Goal: Information Seeking & Learning: Learn about a topic

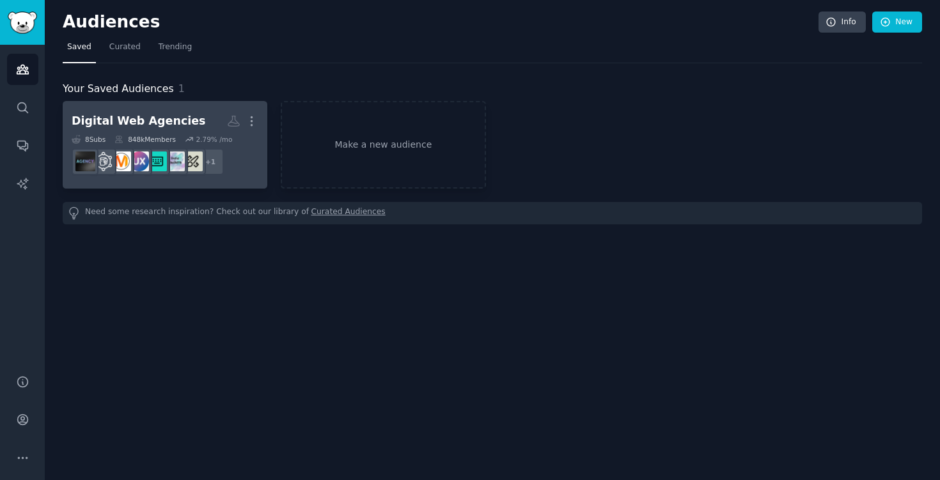
click at [171, 128] on div "Digital Web Agencies" at bounding box center [139, 121] width 134 height 16
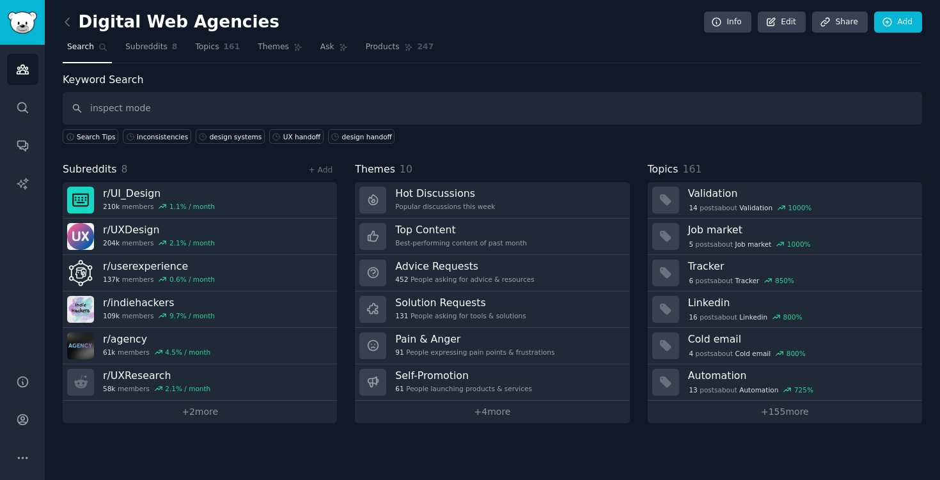
type input "inspect mode"
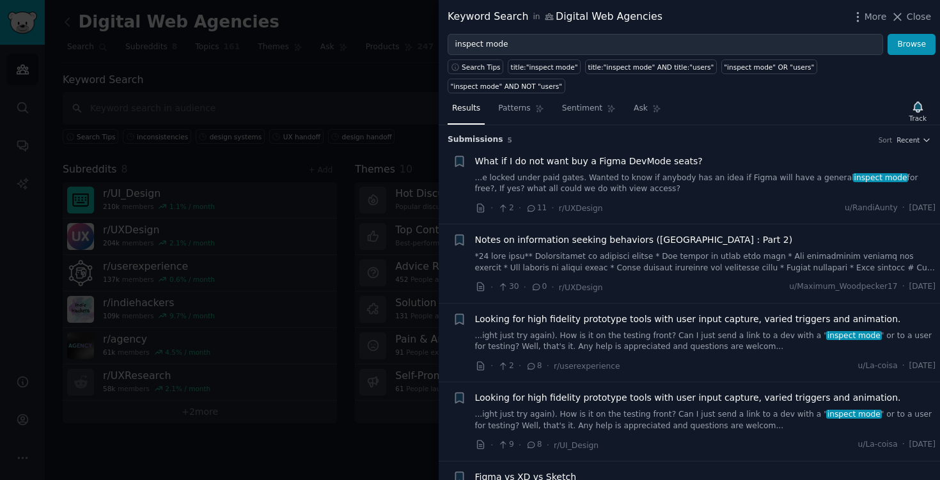
click at [251, 254] on div at bounding box center [470, 240] width 940 height 480
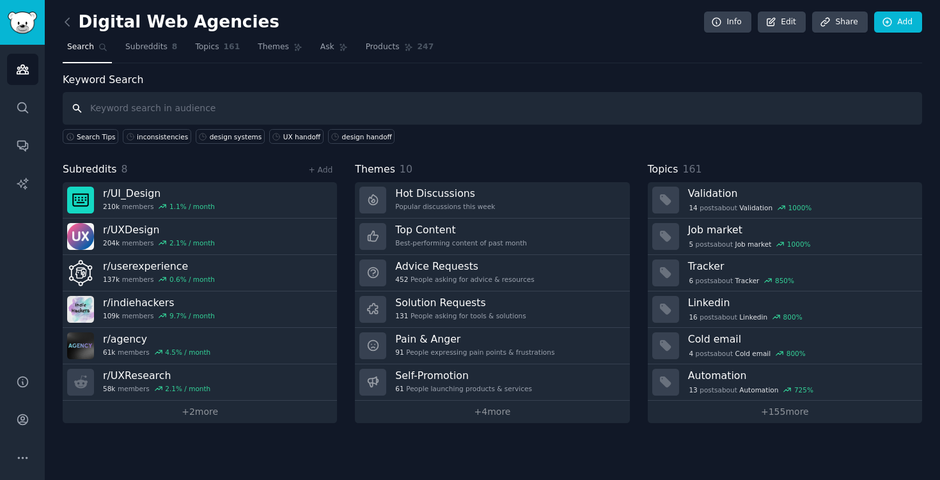
type input "i"
type input "ui consistency"
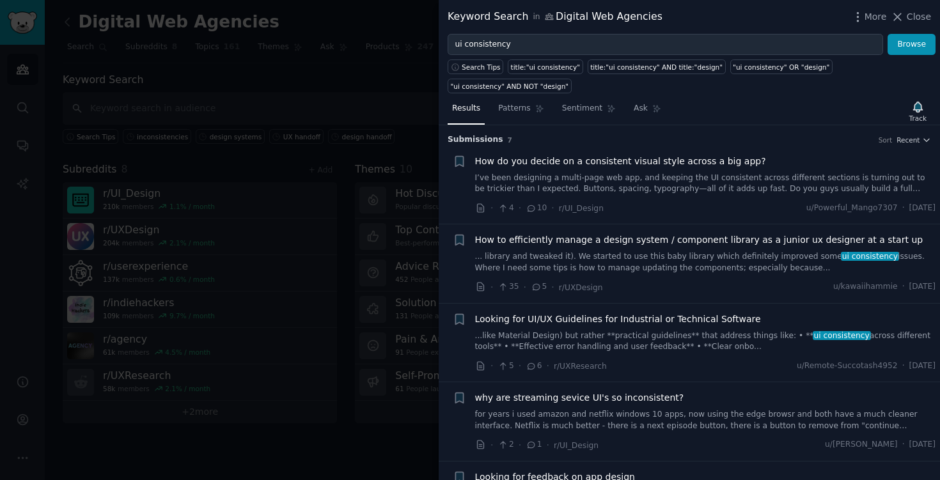
click at [297, 221] on div at bounding box center [470, 240] width 940 height 480
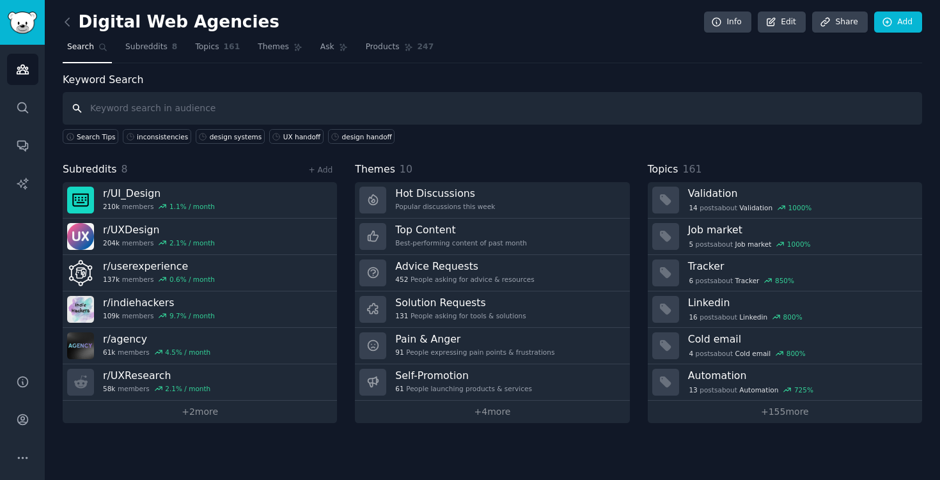
click at [145, 109] on input "text" at bounding box center [492, 108] width 859 height 33
type input "c"
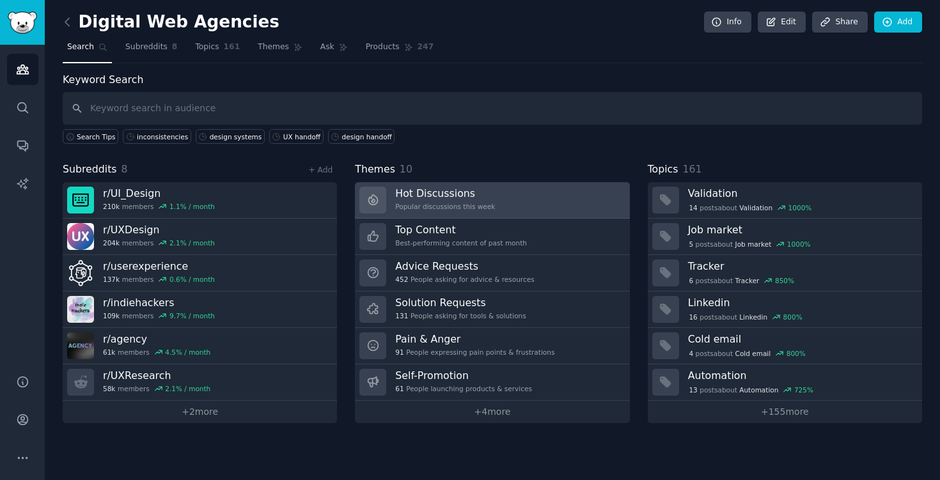
click at [553, 201] on link "Hot Discussions Popular discussions this week" at bounding box center [492, 200] width 274 height 36
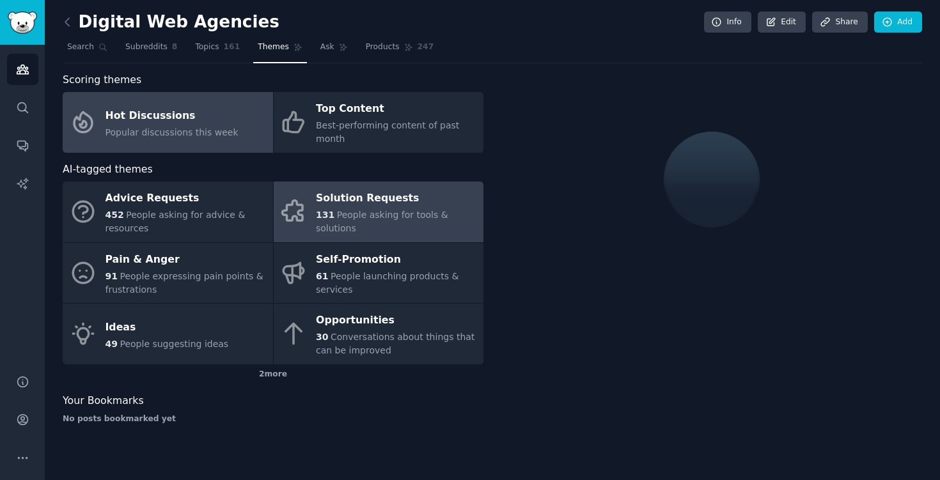
click at [412, 224] on span "People asking for tools & solutions" at bounding box center [382, 222] width 132 height 24
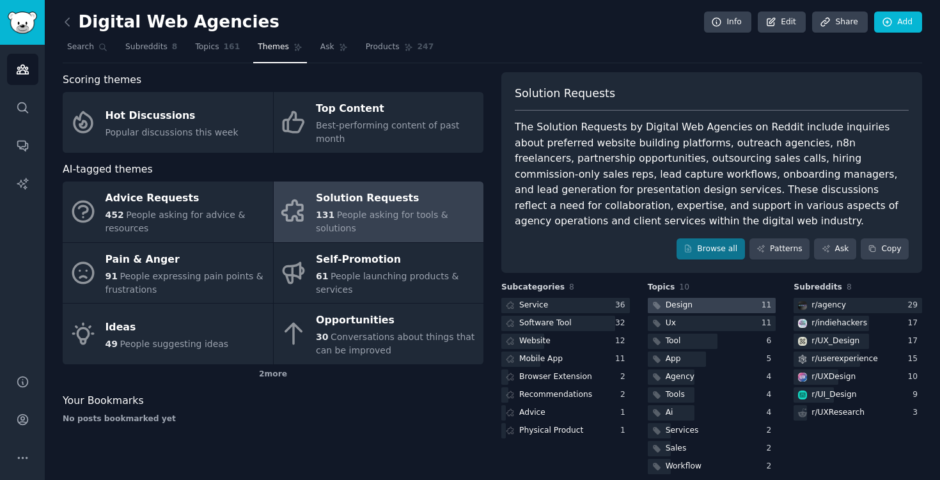
click at [741, 302] on div at bounding box center [712, 306] width 129 height 16
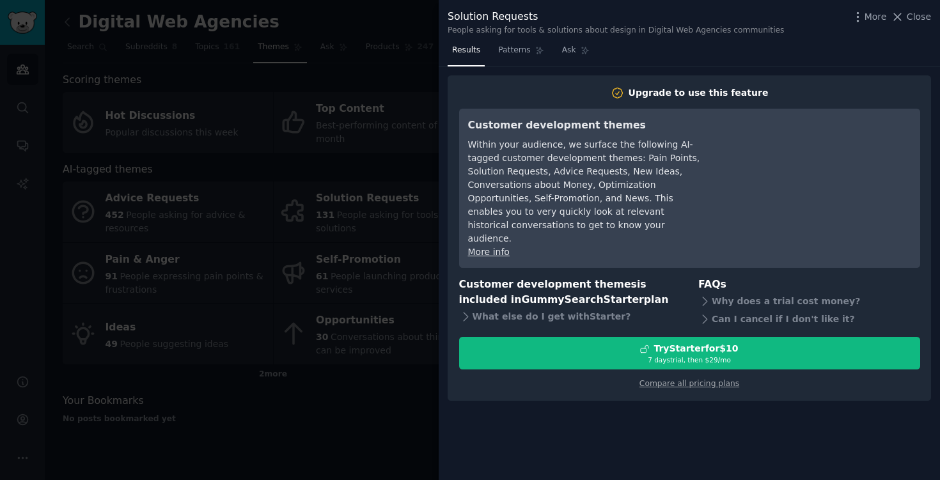
click at [370, 237] on div at bounding box center [470, 240] width 940 height 480
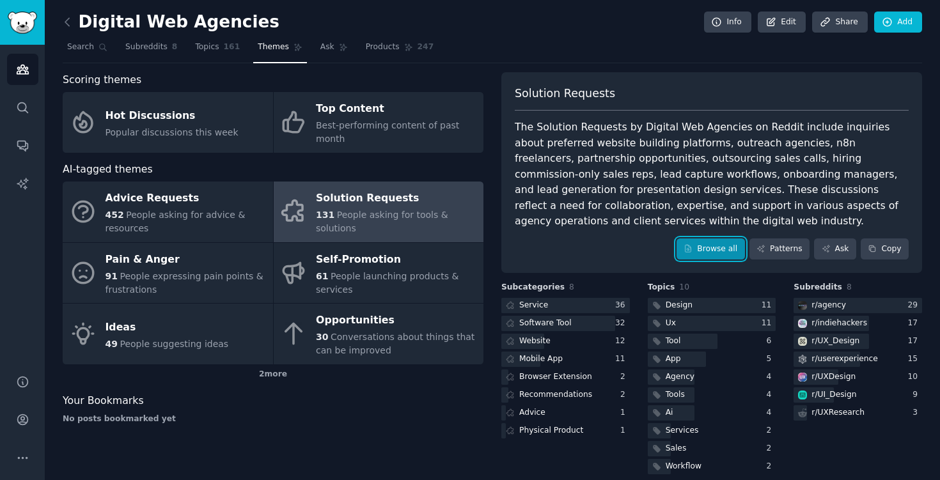
click at [697, 247] on link "Browse all" at bounding box center [711, 250] width 68 height 22
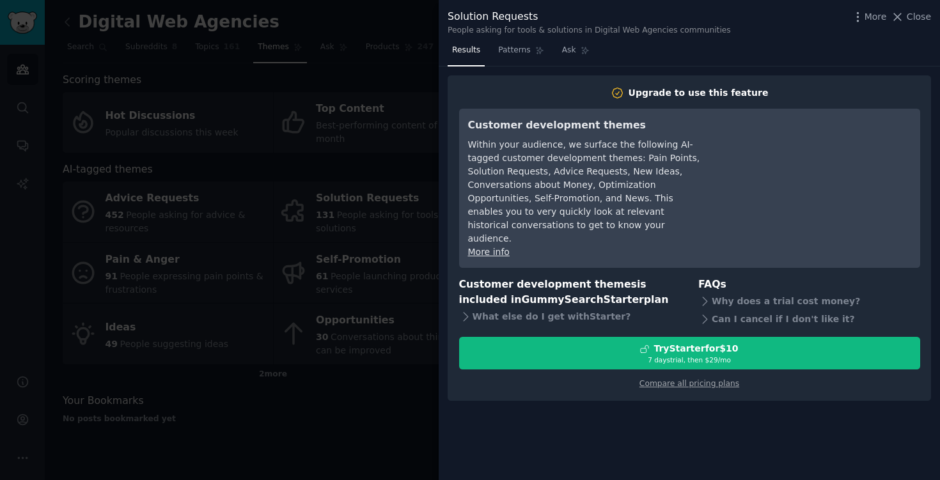
click at [239, 255] on div at bounding box center [470, 240] width 940 height 480
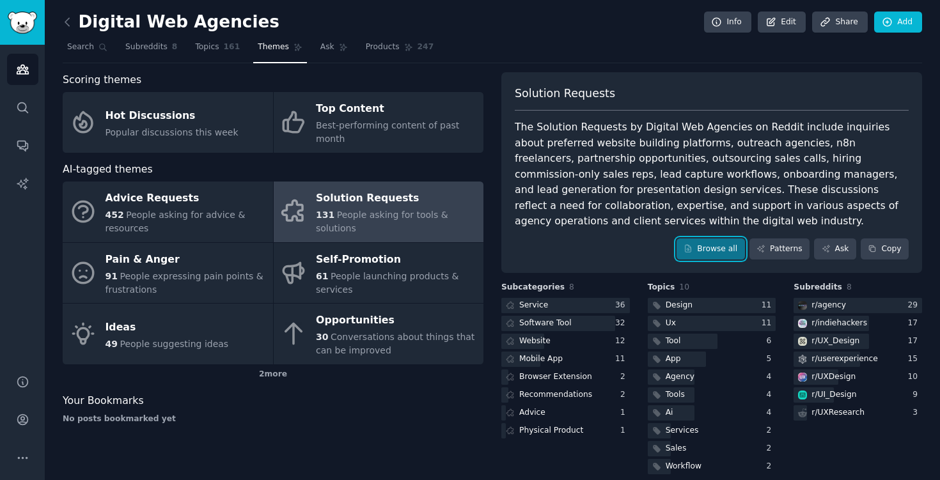
scroll to position [14, 0]
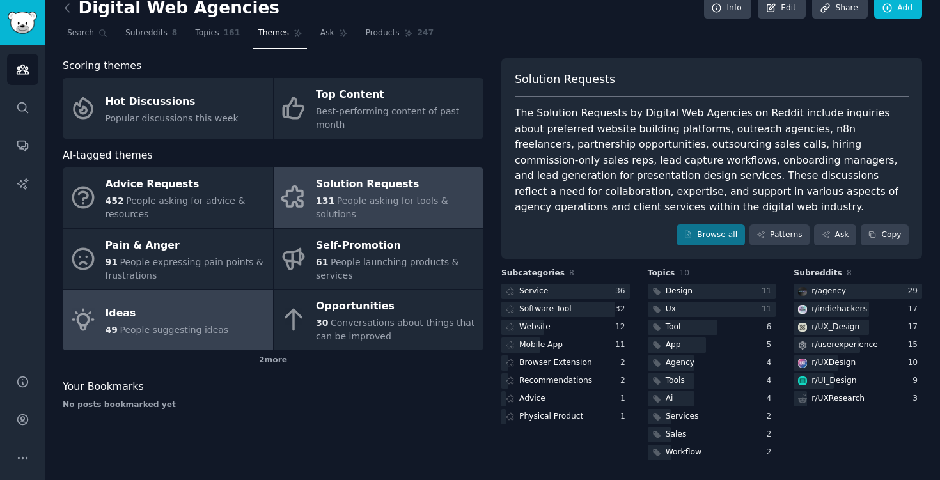
click at [203, 320] on div "Ideas" at bounding box center [167, 313] width 123 height 20
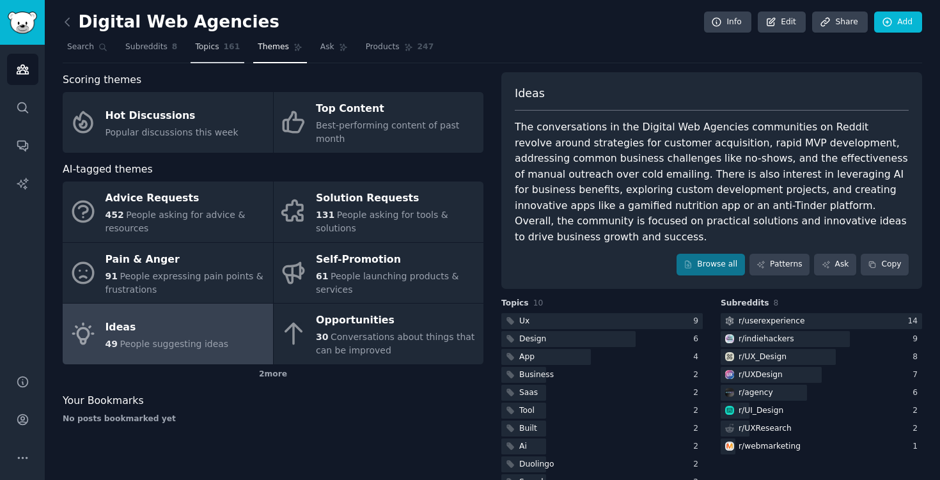
click at [192, 45] on link "Topics 161" at bounding box center [218, 50] width 54 height 26
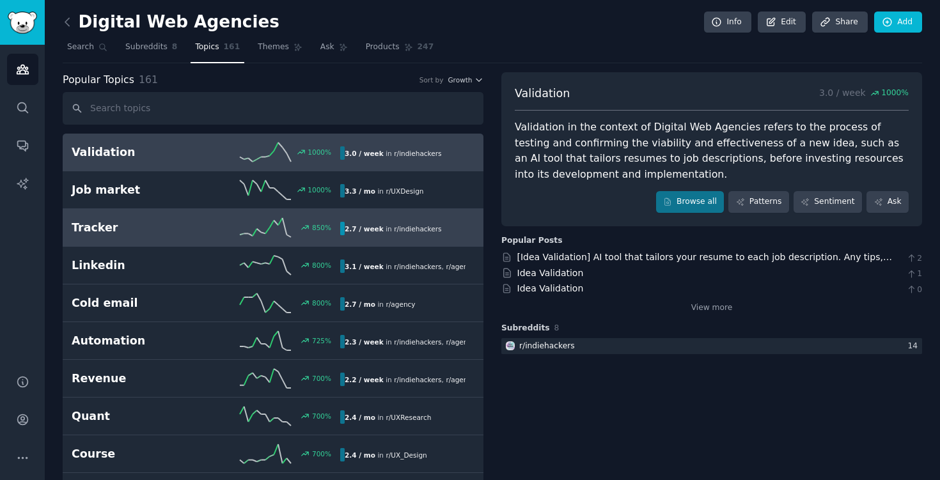
click at [140, 228] on h2 "Tracker" at bounding box center [139, 228] width 134 height 16
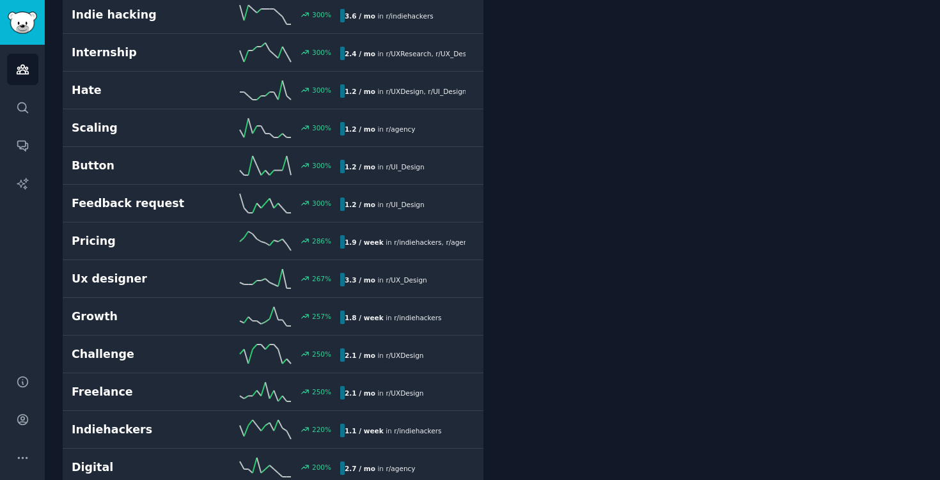
scroll to position [1077, 0]
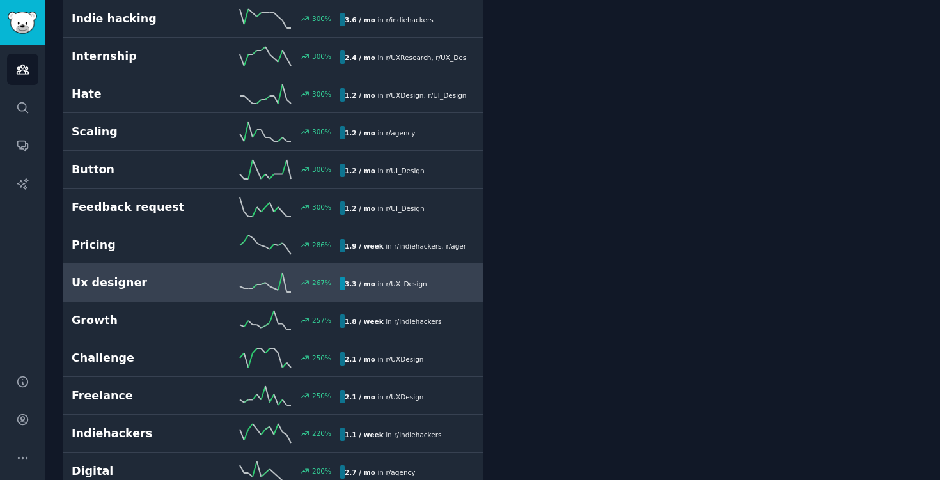
click at [150, 286] on h2 "Ux designer" at bounding box center [139, 283] width 134 height 16
